Goal: Task Accomplishment & Management: Manage account settings

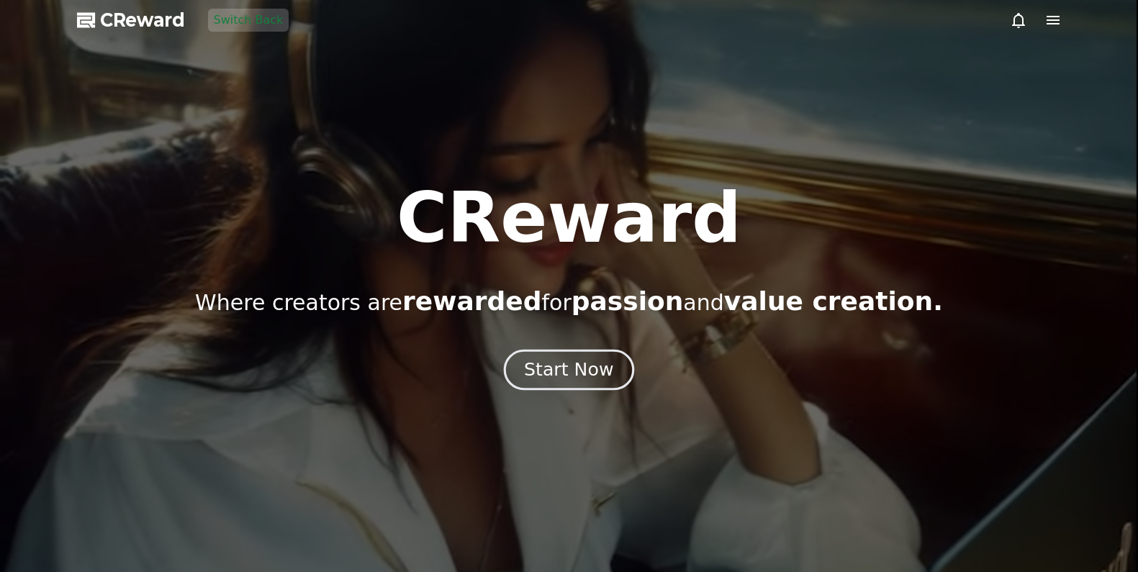
click at [547, 365] on div "Start Now" at bounding box center [568, 370] width 89 height 24
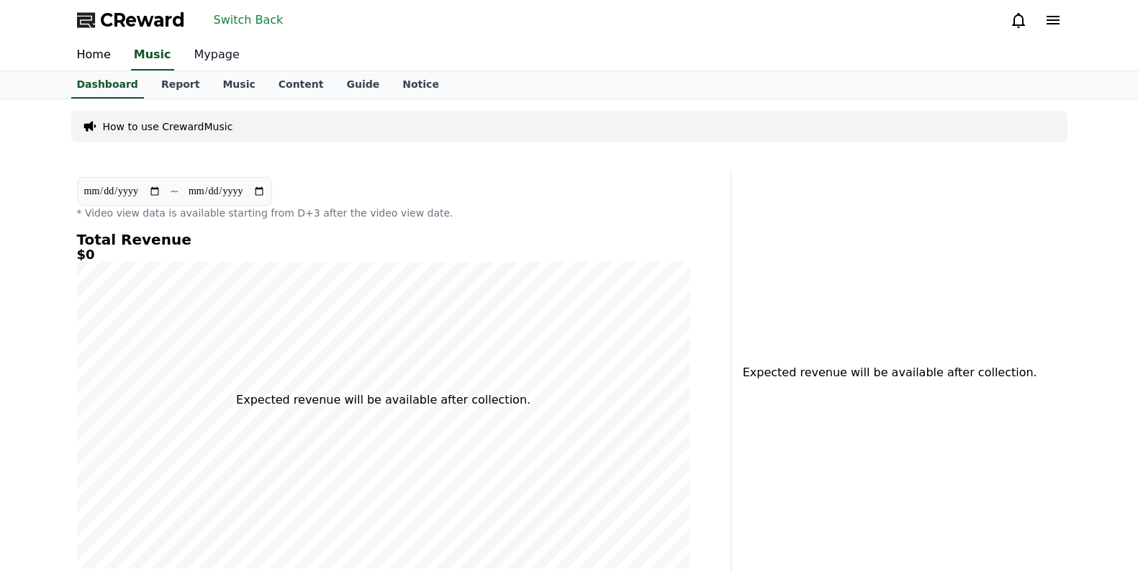
click at [211, 63] on link "Mypage" at bounding box center [217, 55] width 68 height 30
select select "**********"
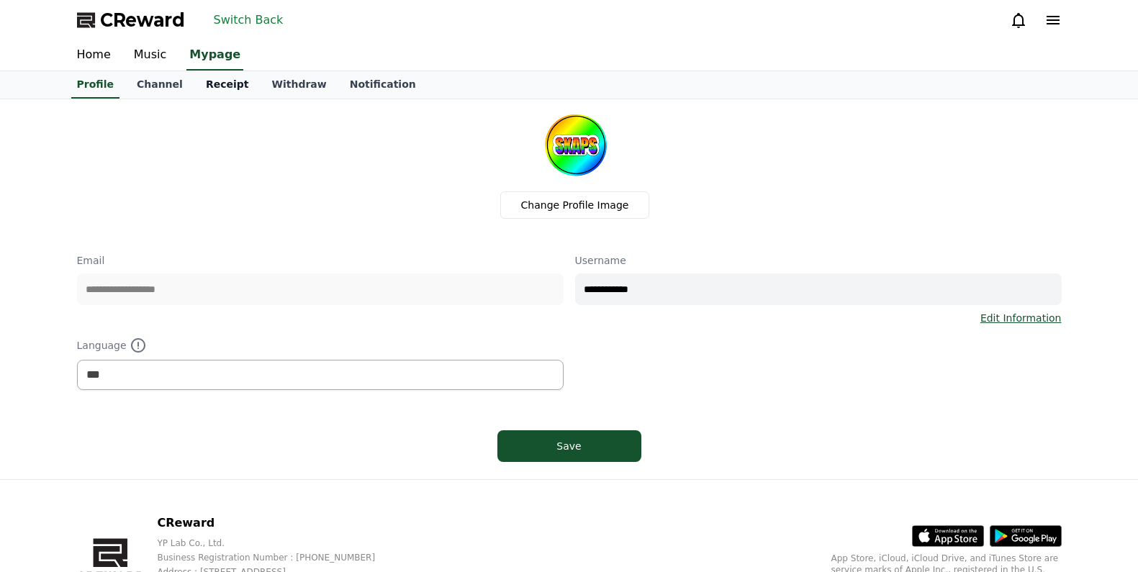
click at [201, 89] on link "Receipt" at bounding box center [227, 84] width 66 height 27
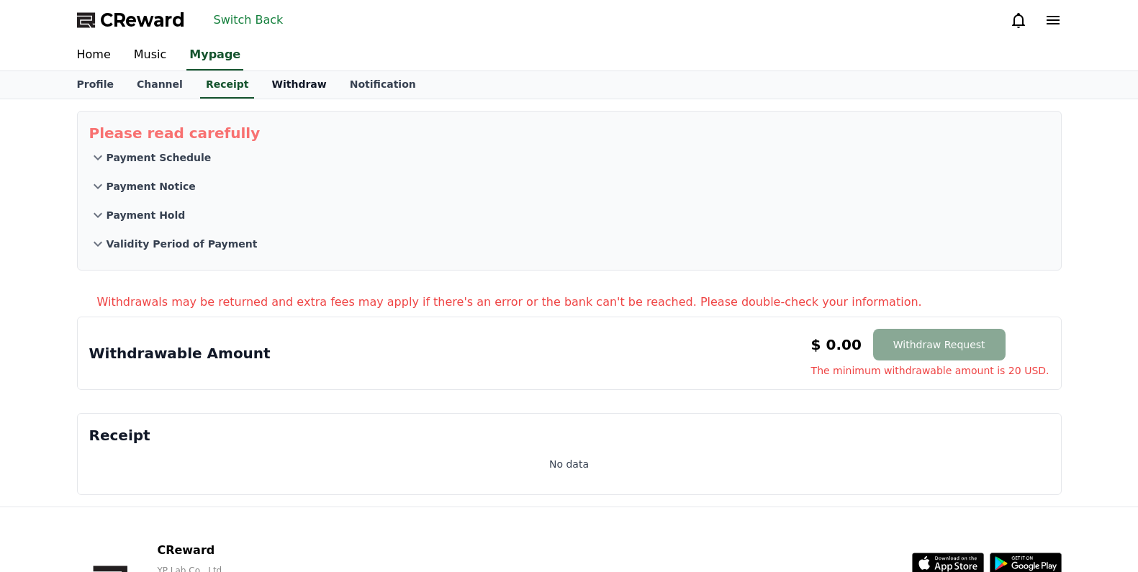
click at [264, 78] on link "Withdraw" at bounding box center [299, 84] width 78 height 27
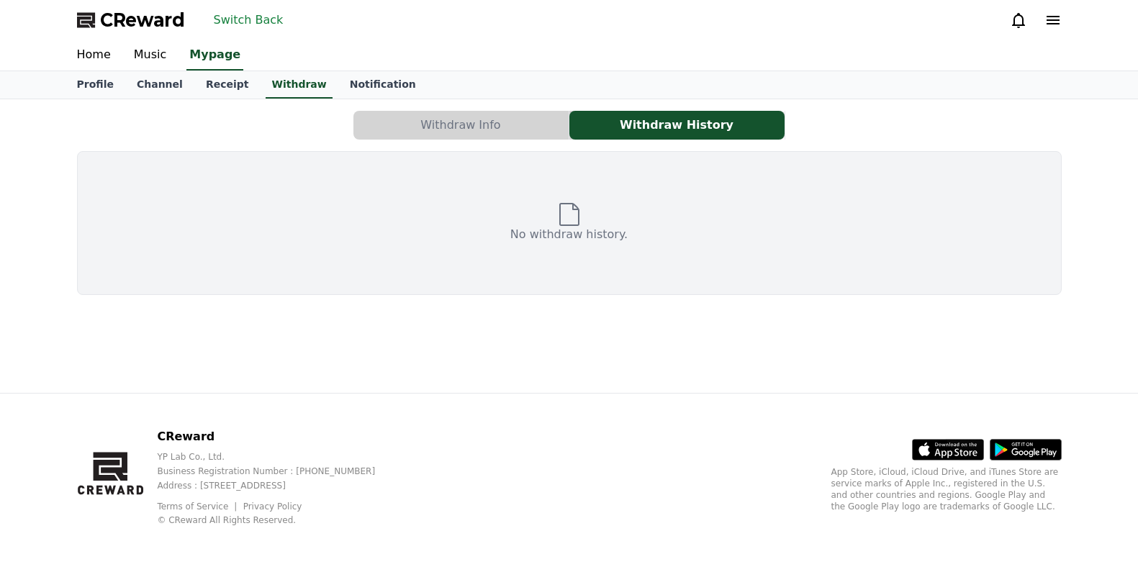
click at [476, 132] on button "Withdraw Info" at bounding box center [460, 125] width 215 height 29
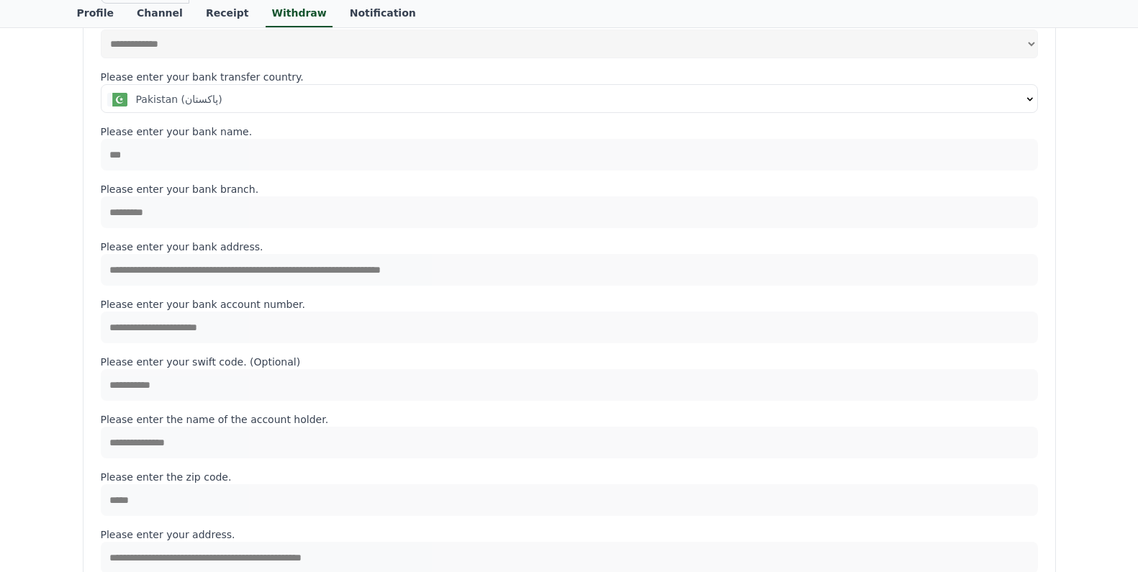
scroll to position [144, 0]
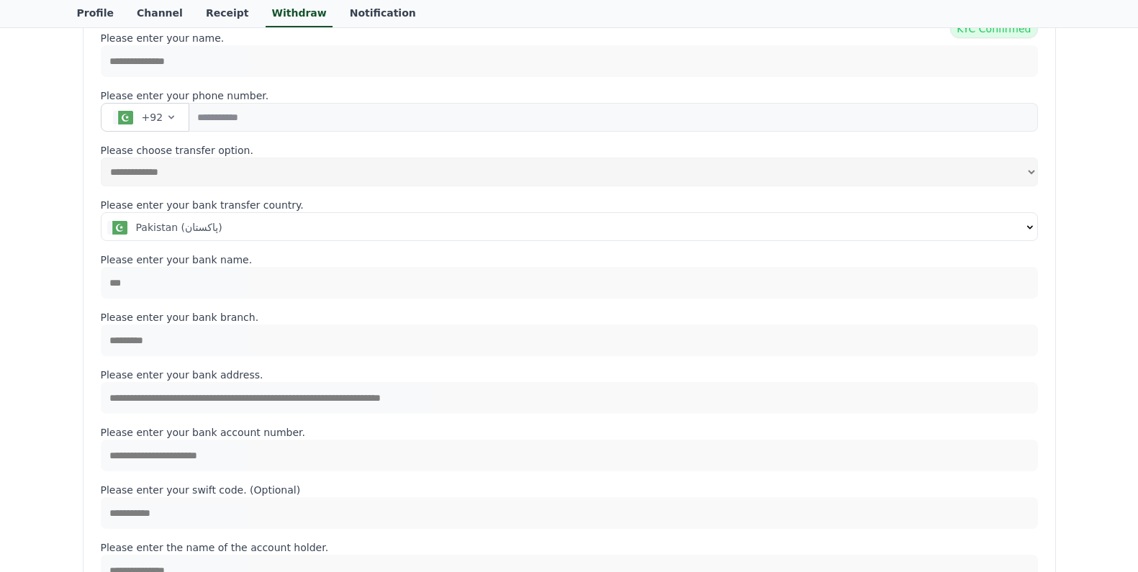
click at [24, 335] on div "**********" at bounding box center [569, 427] width 1138 height 944
drag, startPoint x: 43, startPoint y: 24, endPoint x: 146, endPoint y: 0, distance: 105.6
click at [45, 24] on div "Profile Channel Receipt Withdraw Notification" at bounding box center [569, 14] width 1138 height 28
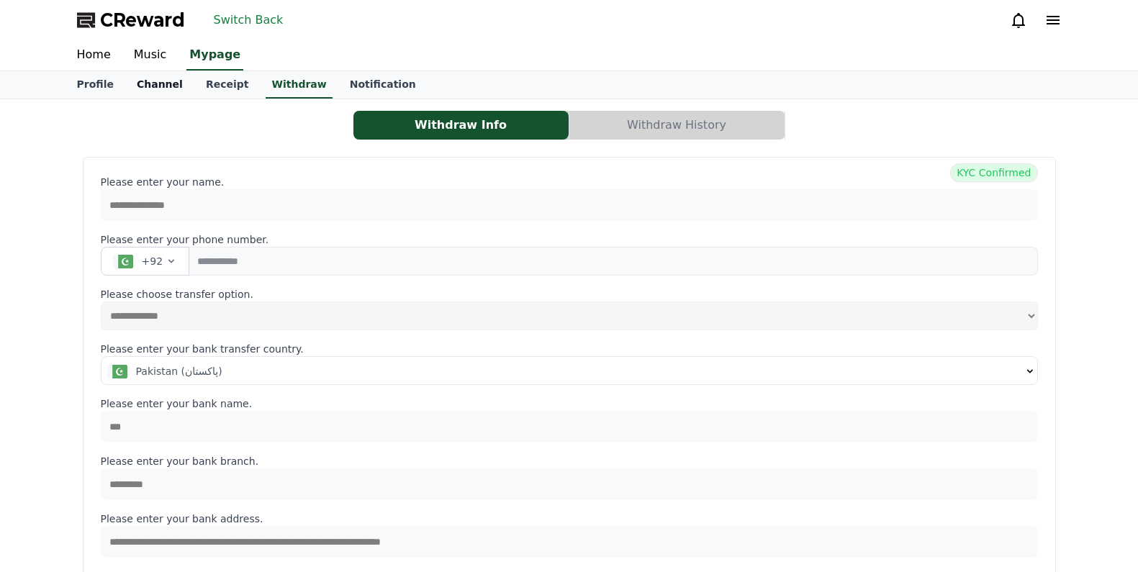
click at [147, 81] on link "Channel" at bounding box center [159, 84] width 69 height 27
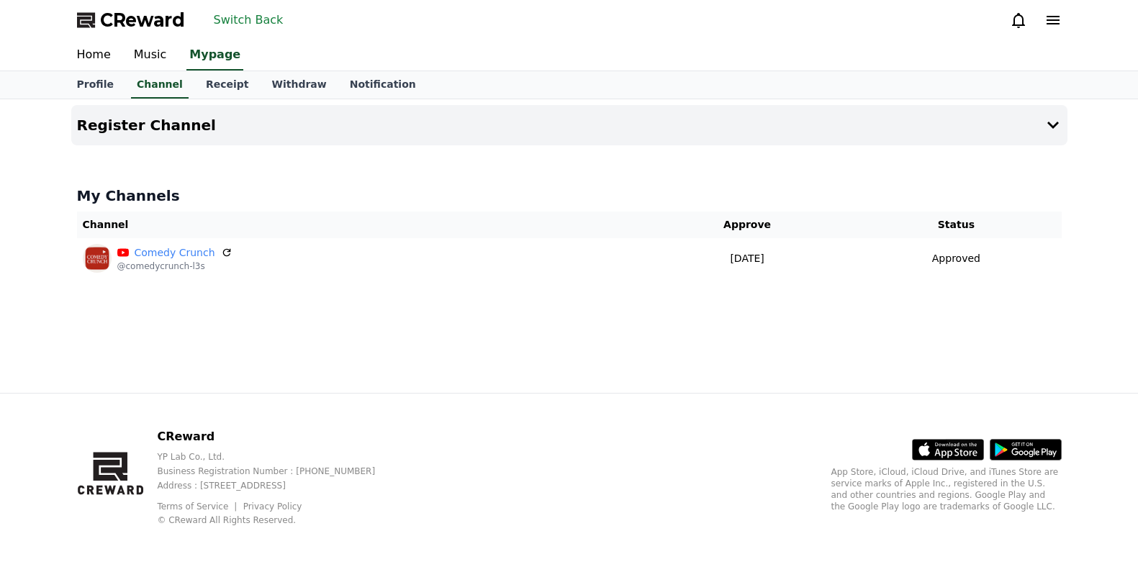
click at [229, 27] on button "Switch Back" at bounding box center [248, 20] width 81 height 23
